Goal: Information Seeking & Learning: Learn about a topic

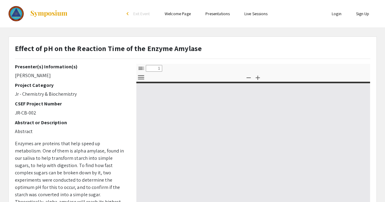
select select "custom"
type input "0"
select select "custom"
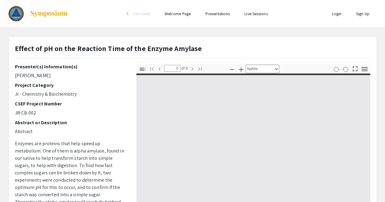
type input "1"
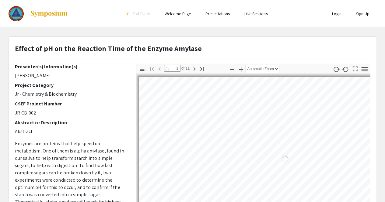
select select "auto"
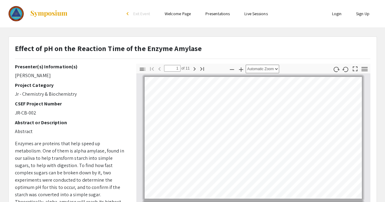
scroll to position [1, 0]
click at [194, 68] on icon "button" at bounding box center [194, 68] width 7 height 7
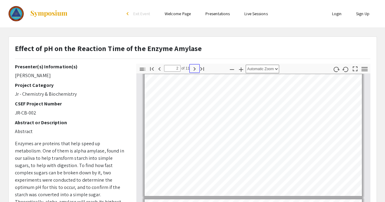
click at [194, 68] on icon "button" at bounding box center [194, 68] width 7 height 7
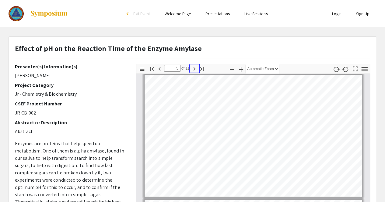
click at [194, 68] on icon "button" at bounding box center [194, 68] width 7 height 7
type input "8"
